Goal: Complete application form

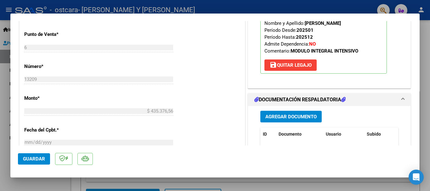
scroll to position [284, 0]
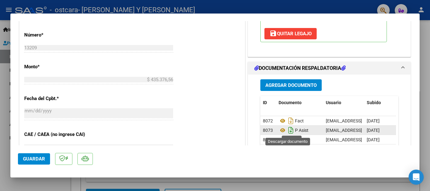
click at [287, 130] on icon "Descargar documento" at bounding box center [291, 130] width 8 height 10
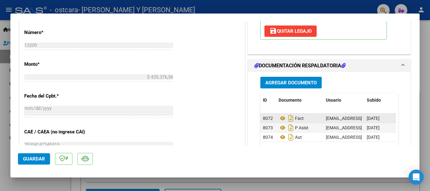
scroll to position [290, 0]
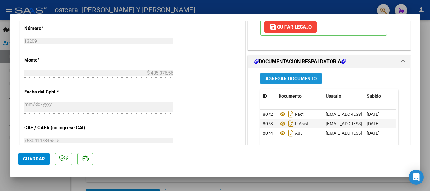
click at [283, 80] on span "Agregar Documento" at bounding box center [291, 79] width 51 height 6
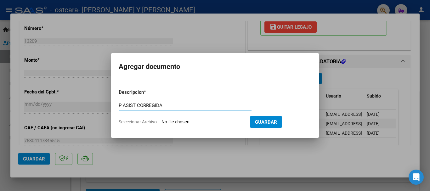
type input "P ASIST CORREGIDA"
click at [194, 124] on input "Seleccionar Archivo" at bounding box center [203, 122] width 83 height 6
click at [179, 122] on input "Seleccionar Archivo" at bounding box center [203, 122] width 83 height 6
type input "C:\fakepath\[PERSON_NAME].pdf"
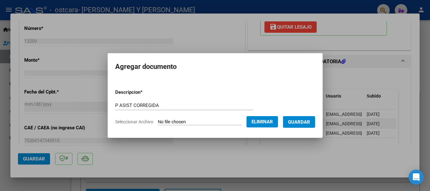
click at [307, 123] on span "Guardar" at bounding box center [299, 122] width 22 height 6
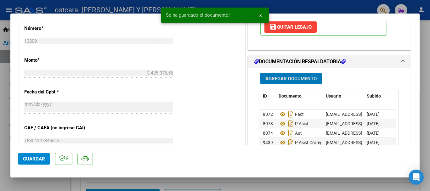
click at [31, 157] on span "Guardar" at bounding box center [34, 159] width 22 height 6
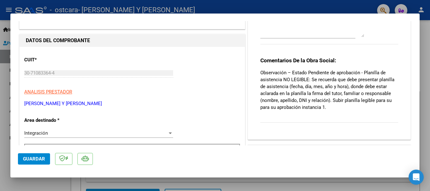
scroll to position [7, 0]
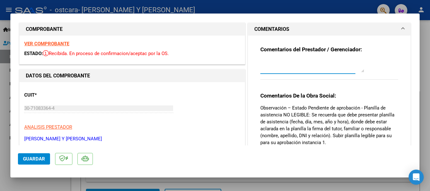
click at [282, 69] on textarea at bounding box center [313, 66] width 104 height 13
type textarea "Buenos dias Se adjunta planilla de asistencia legible"
click at [194, 112] on div "CUIT * 30-71083364-4 Ingresar CUIT ANALISIS PRESTADOR [PERSON_NAME] Y [PERSON_N…" at bounding box center [132, 114] width 216 height 55
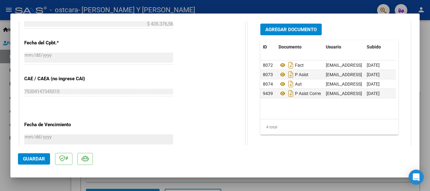
scroll to position [353, 0]
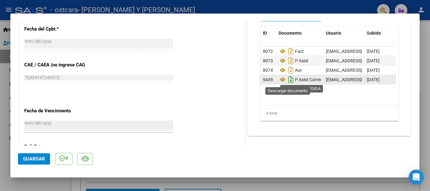
click at [288, 83] on icon "Descargar documento" at bounding box center [291, 80] width 8 height 10
click at [288, 83] on div "P Asist Corregida" at bounding box center [300, 80] width 42 height 8
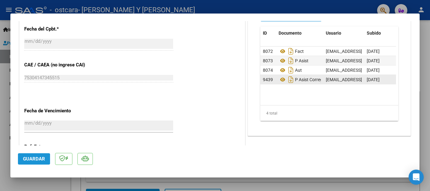
click at [35, 158] on span "Guardar" at bounding box center [34, 159] width 22 height 6
click at [35, 159] on span "Guardar" at bounding box center [34, 159] width 22 height 6
